Goal: Navigation & Orientation: Find specific page/section

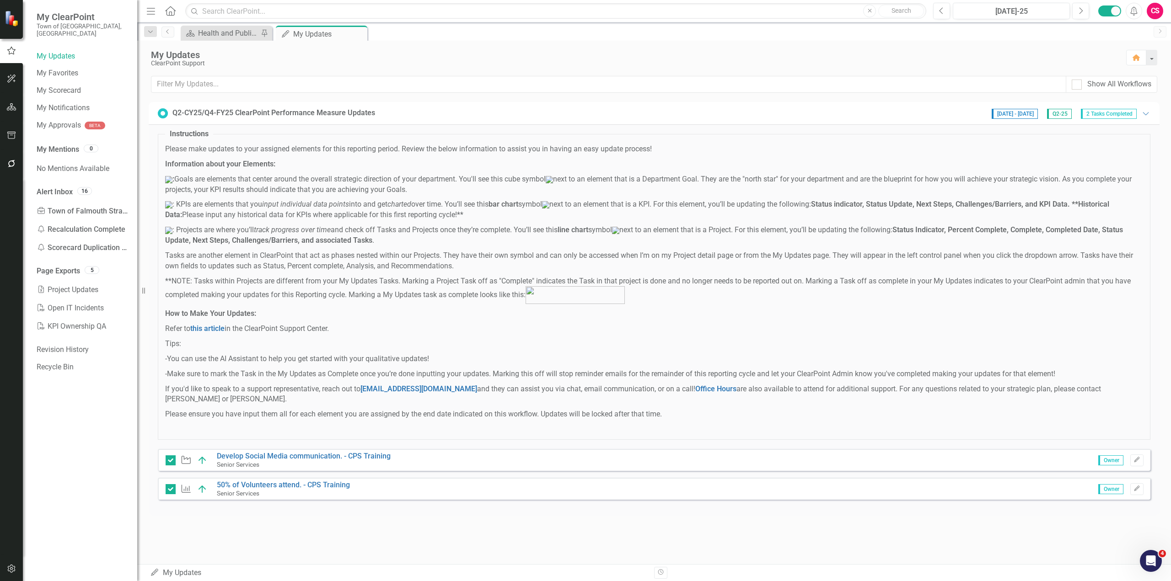
click at [11, 109] on icon "button" at bounding box center [12, 106] width 10 height 7
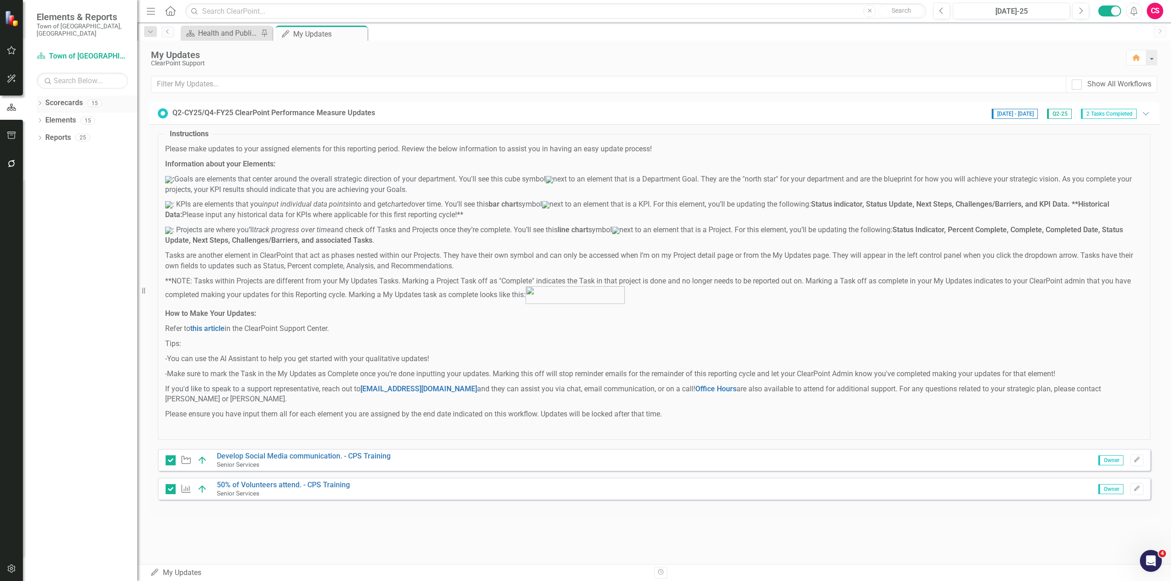
click at [39, 102] on icon "Dropdown" at bounding box center [40, 104] width 6 height 5
click at [42, 118] on icon "Dropdown" at bounding box center [44, 120] width 7 height 5
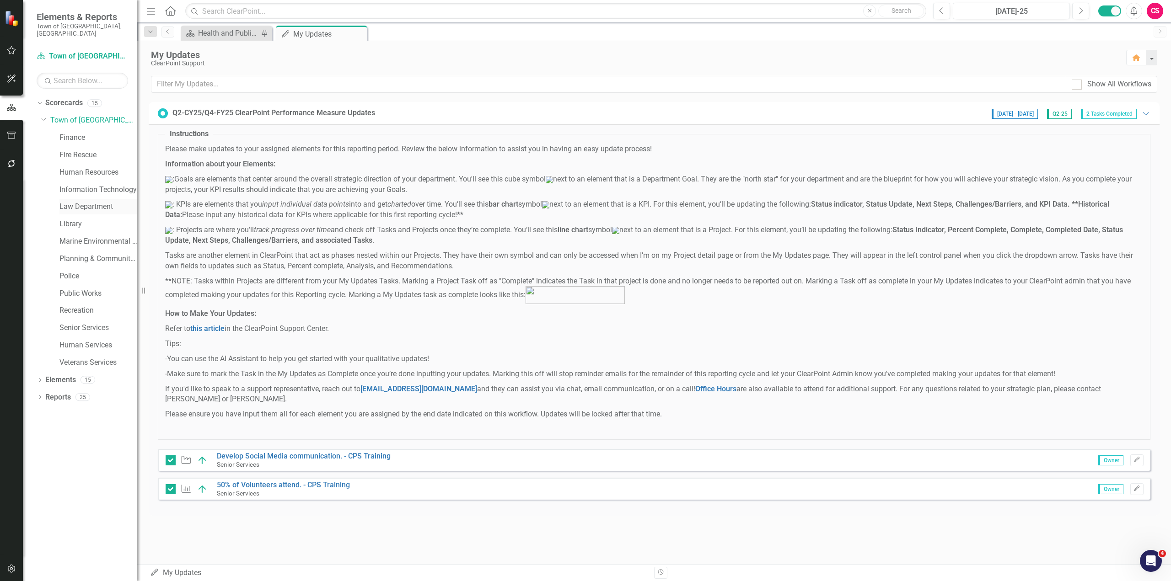
click at [80, 202] on link "Law Department" at bounding box center [98, 207] width 78 height 11
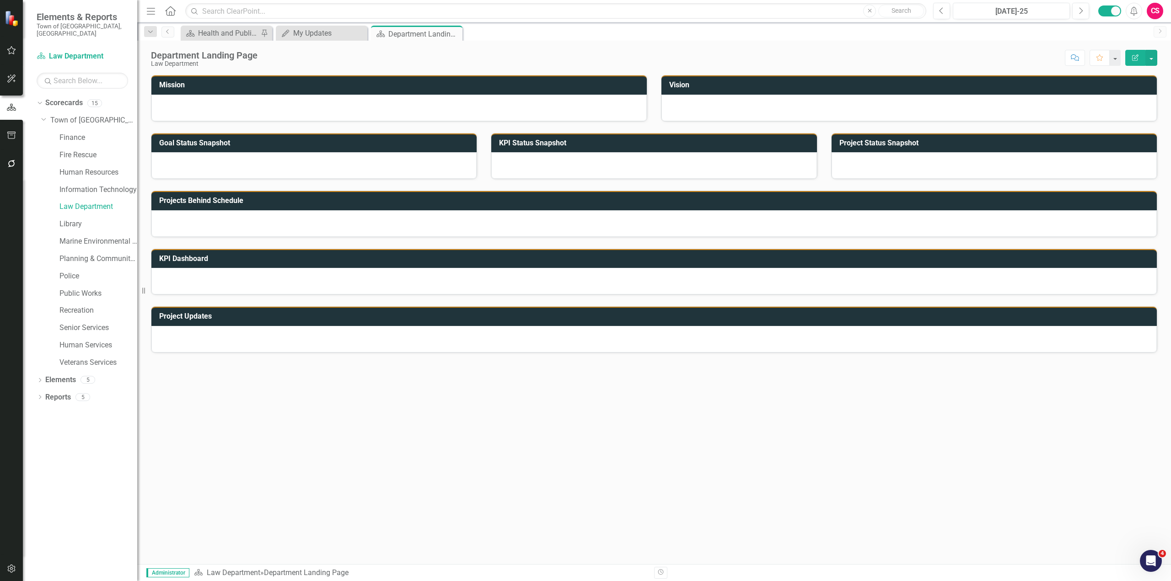
click at [35, 97] on div "Dropdown Scorecards 15 Dropdown Town of Falmouth Finance Fire Rescue Human Reso…" at bounding box center [80, 339] width 114 height 486
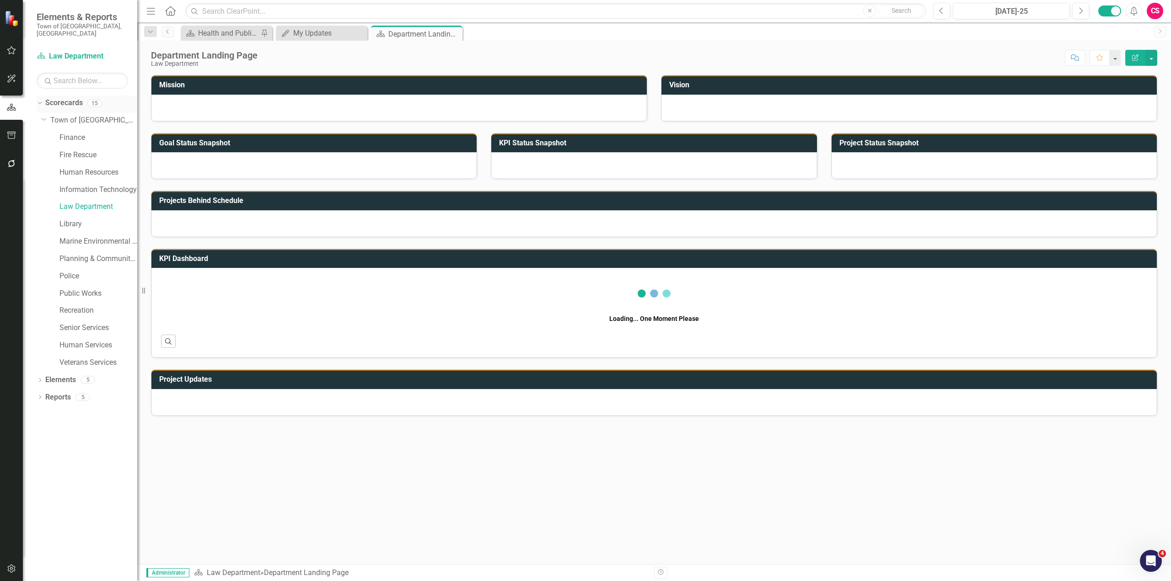
click at [38, 100] on icon "Dropdown" at bounding box center [38, 103] width 5 height 6
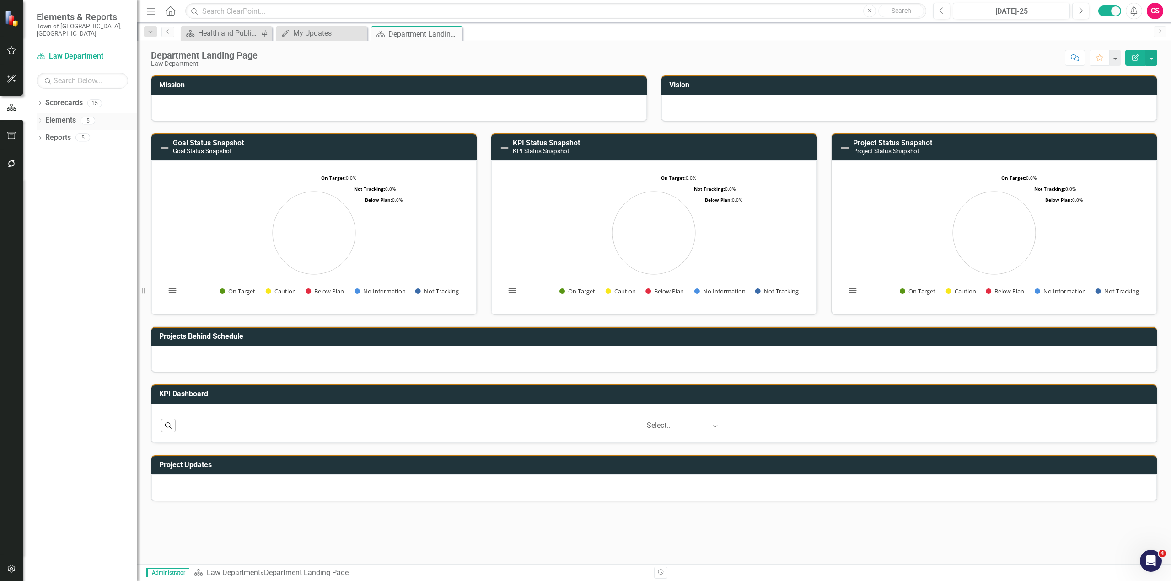
click at [41, 119] on icon "Dropdown" at bounding box center [40, 121] width 6 height 5
click at [42, 154] on icon "Dropdown" at bounding box center [44, 156] width 6 height 5
click at [69, 166] on div "Contract Review: Increase the contract turnaround time to 90% [DATE] or less by…" at bounding box center [100, 170] width 73 height 8
